Goal: Use online tool/utility: Utilize a website feature to perform a specific function

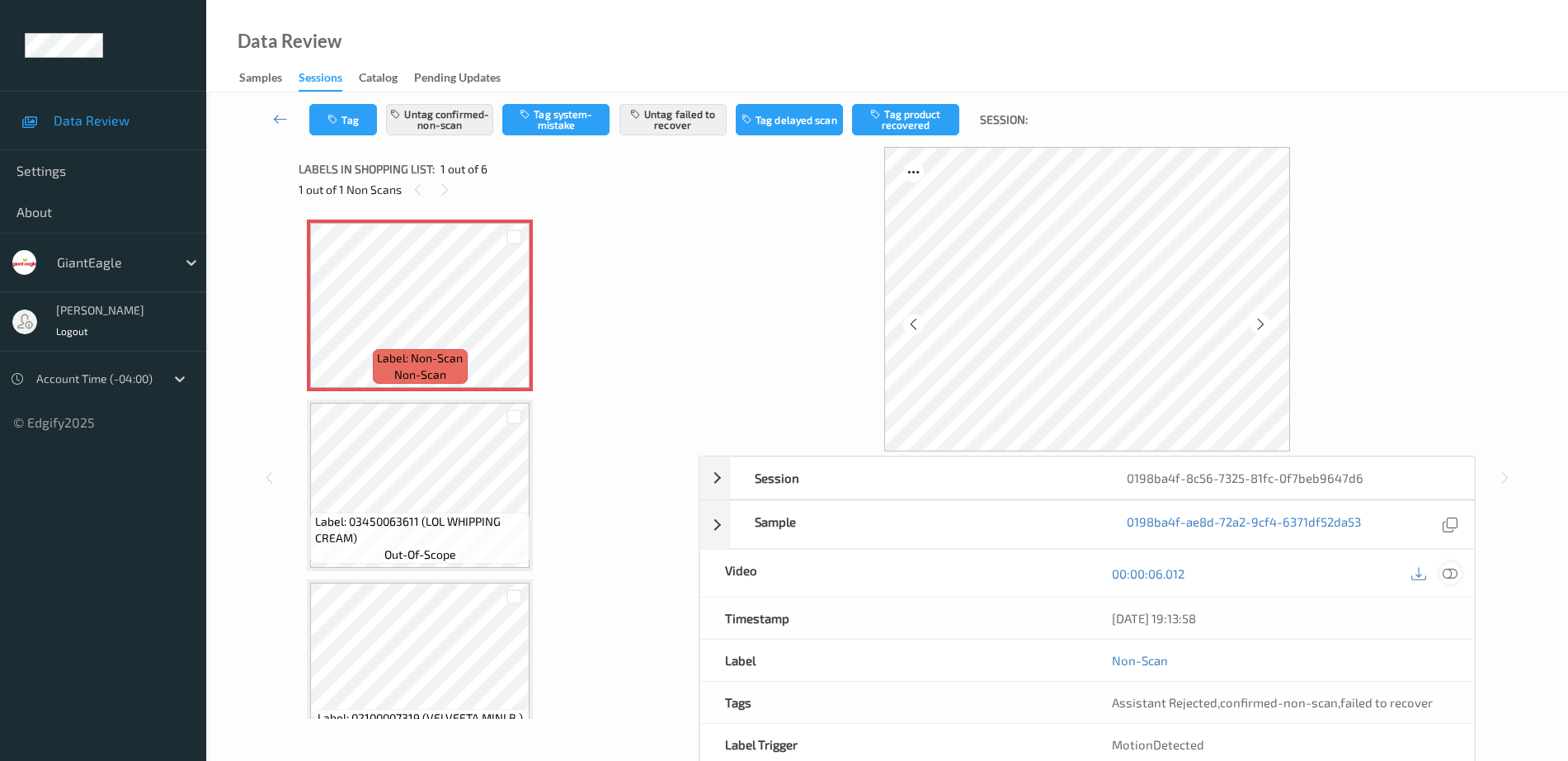
click at [1458, 580] on icon at bounding box center [1450, 573] width 15 height 15
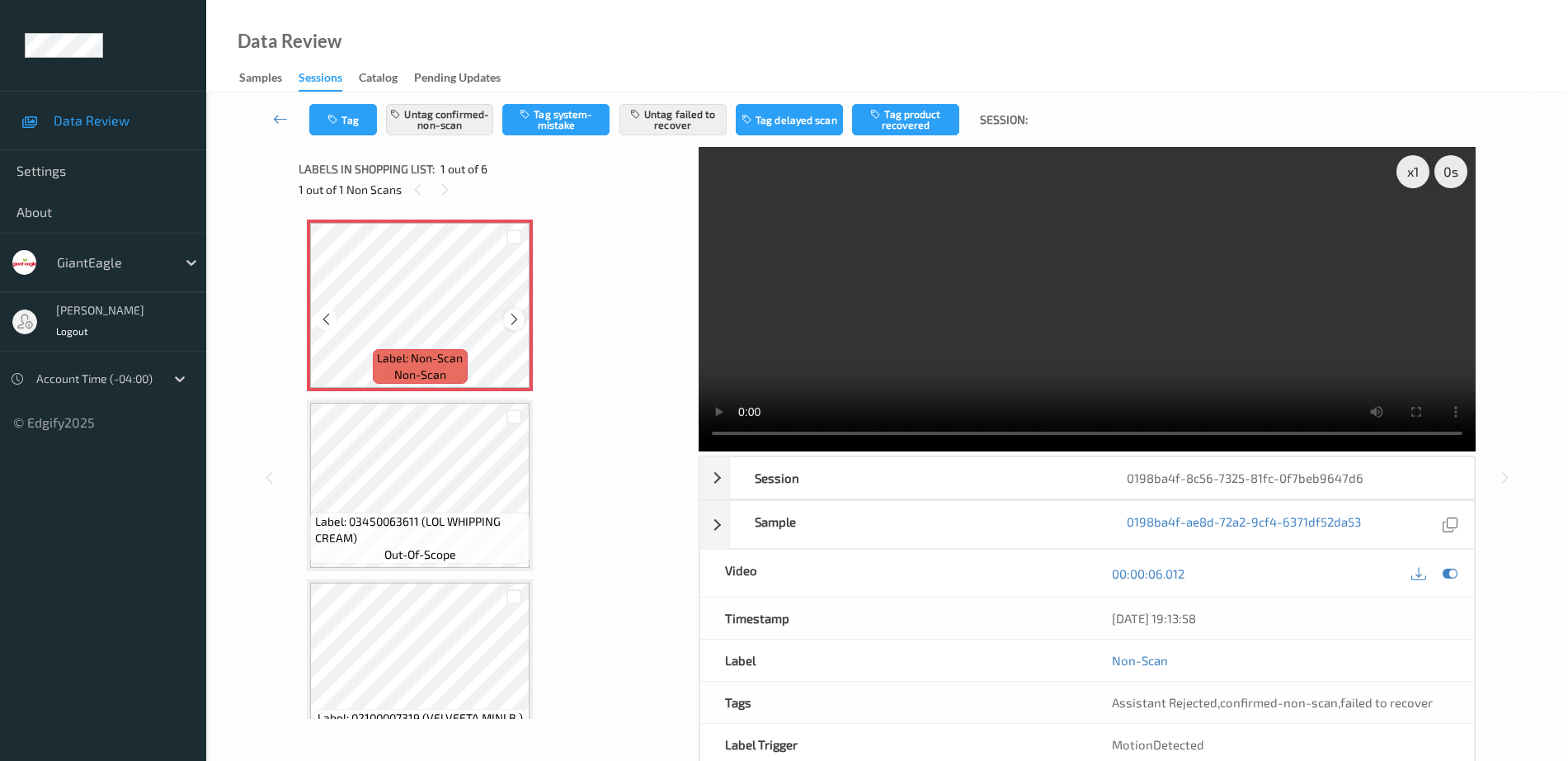
click at [516, 318] on icon at bounding box center [514, 319] width 14 height 15
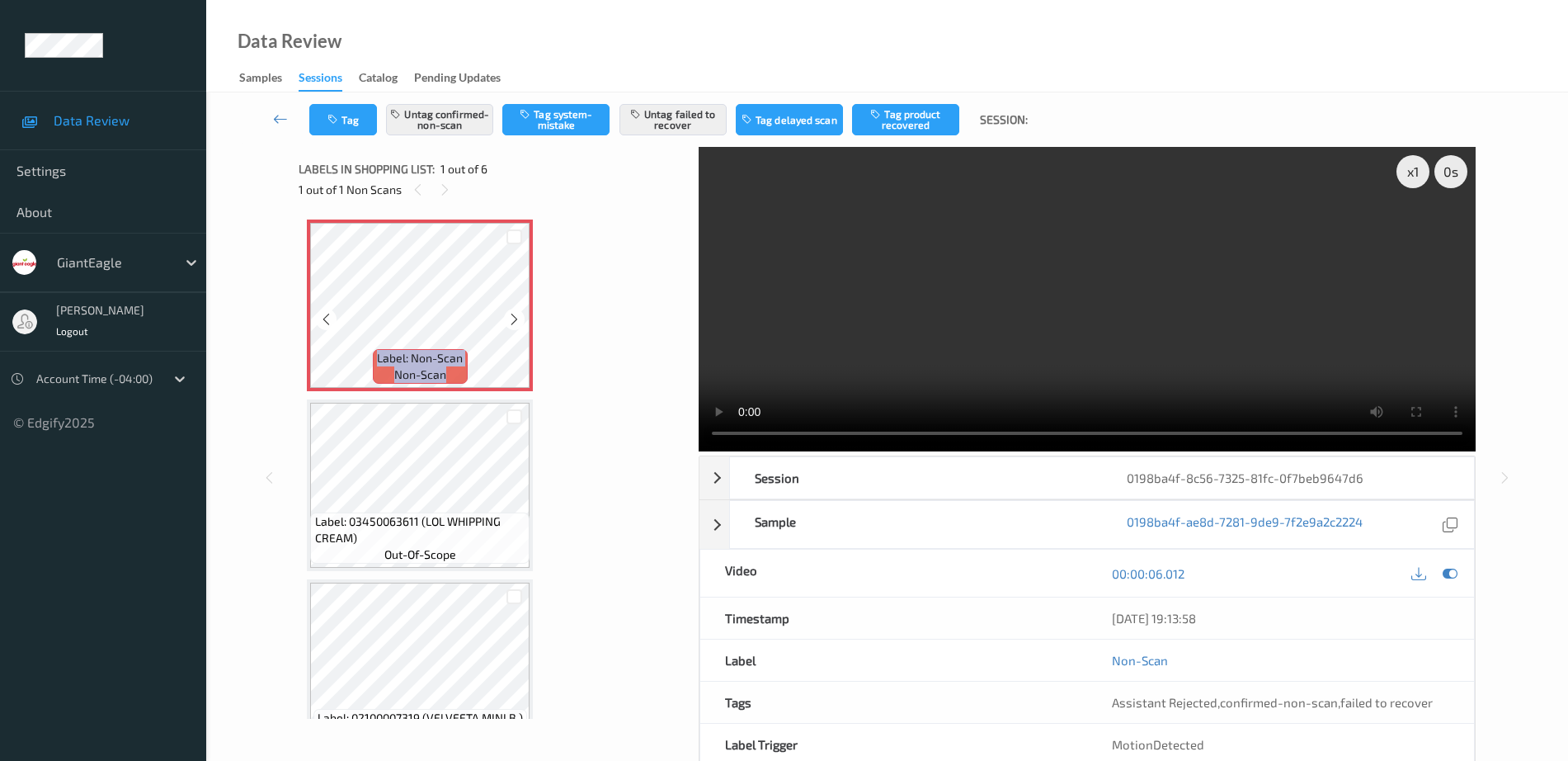
click at [516, 318] on icon at bounding box center [514, 319] width 14 height 15
click at [444, 121] on button "Untag confirmed-non-scan" at bounding box center [439, 120] width 107 height 32
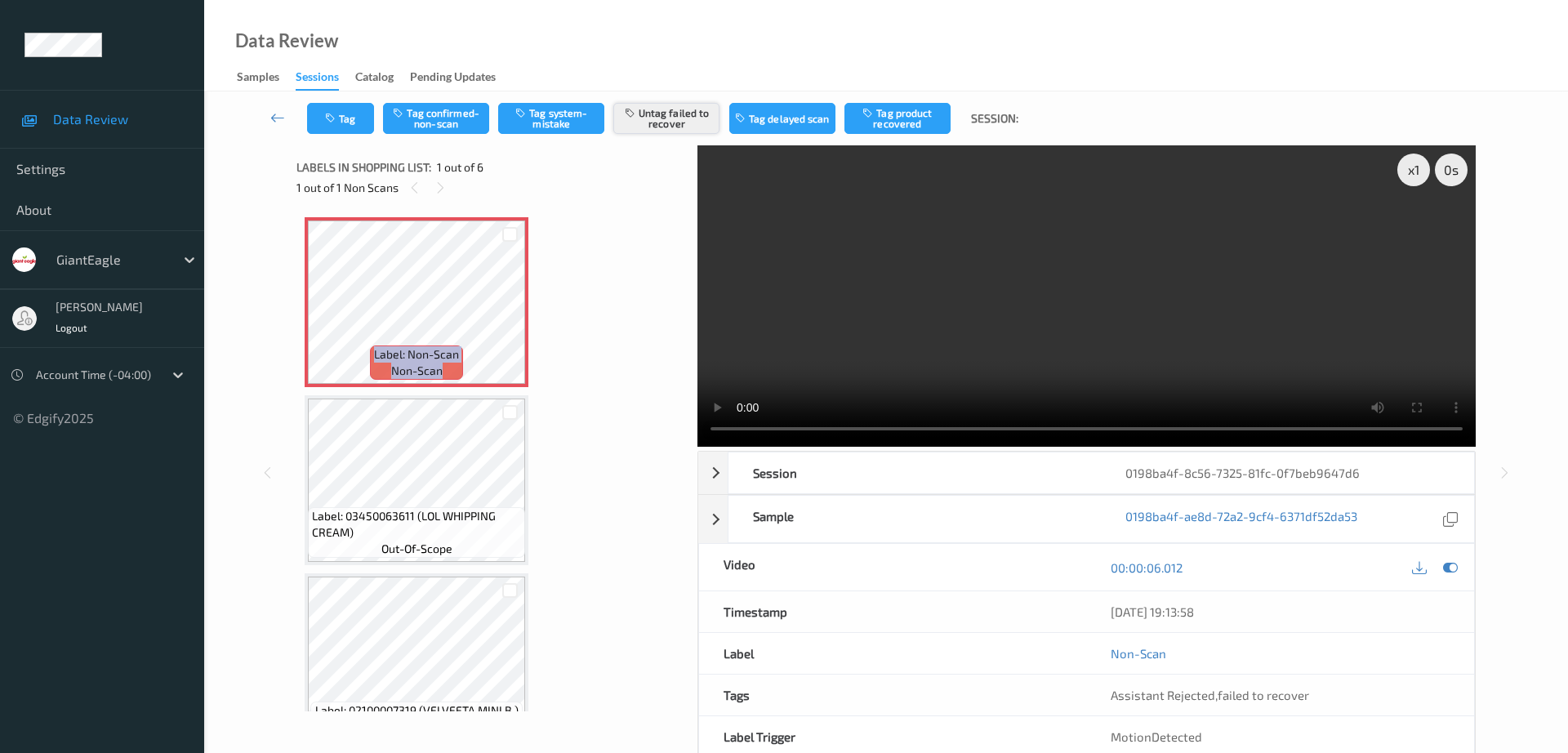
click at [646, 112] on button "Untag failed to recover" at bounding box center [666, 119] width 106 height 31
click at [458, 114] on button "Tag confirmed-non-scan" at bounding box center [436, 119] width 106 height 31
click at [671, 121] on button "Tag failed to recover" at bounding box center [666, 119] width 106 height 31
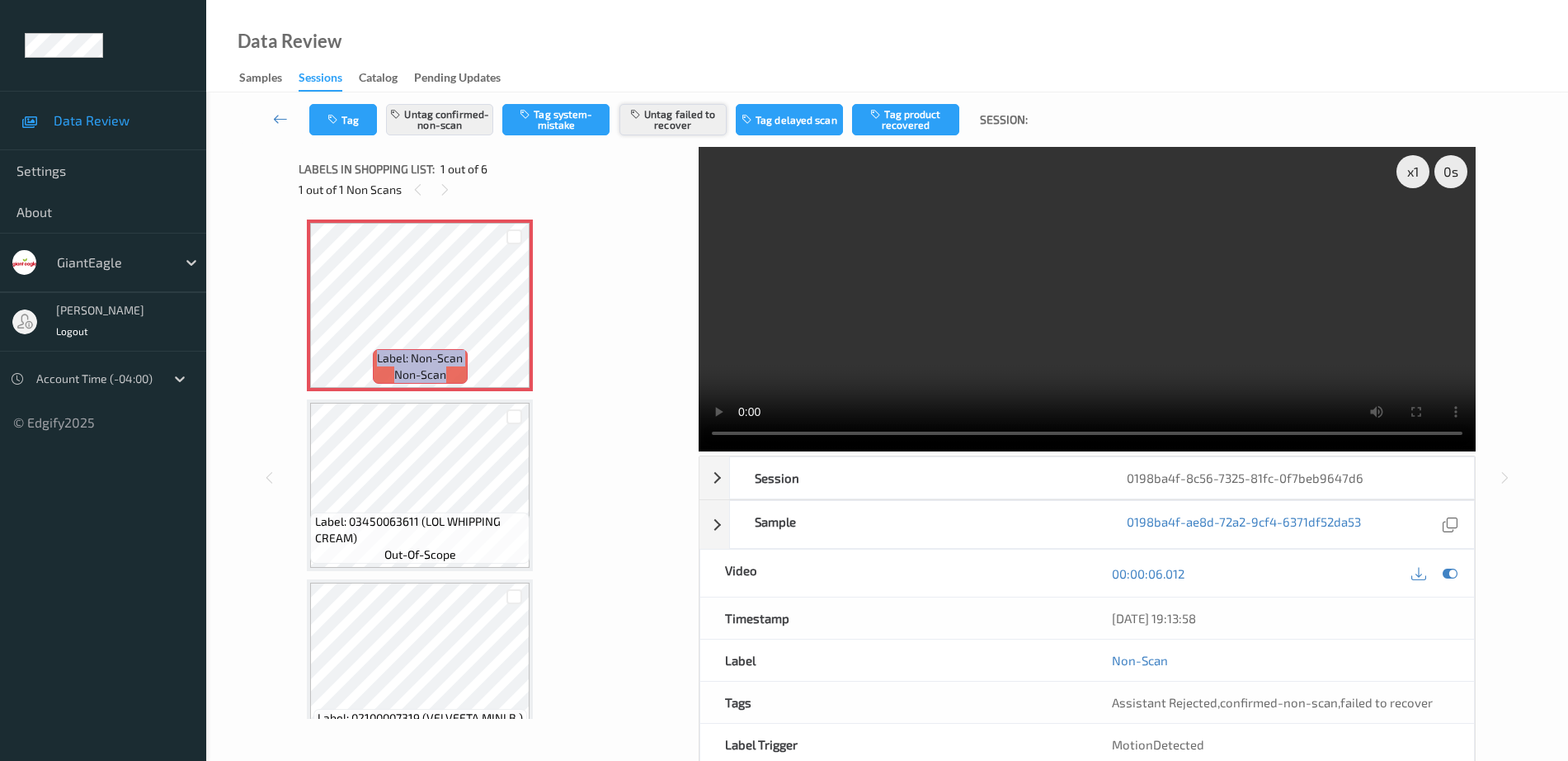
click at [691, 106] on button "Untag failed to recover" at bounding box center [673, 120] width 107 height 32
